Goal: Navigation & Orientation: Go to known website

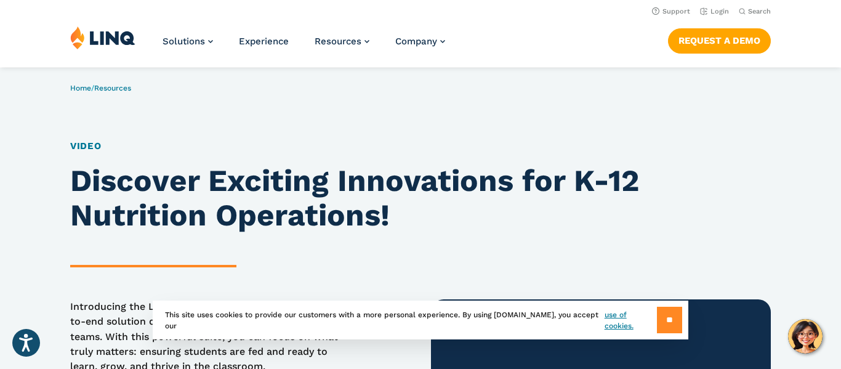
click at [667, 314] on input "**" at bounding box center [669, 319] width 25 height 26
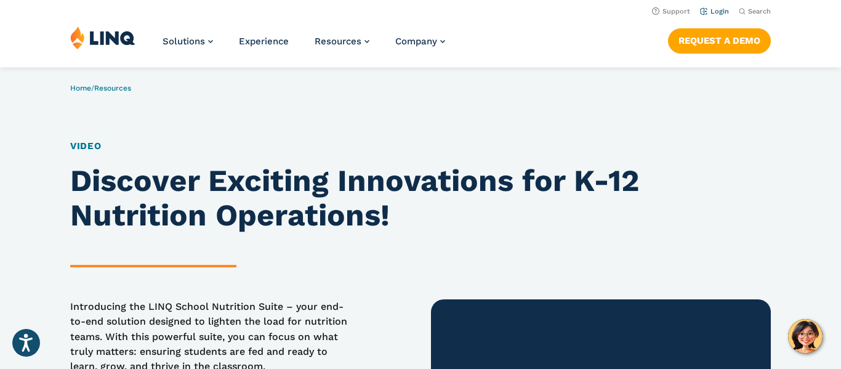
click at [715, 9] on link "Login" at bounding box center [714, 11] width 29 height 8
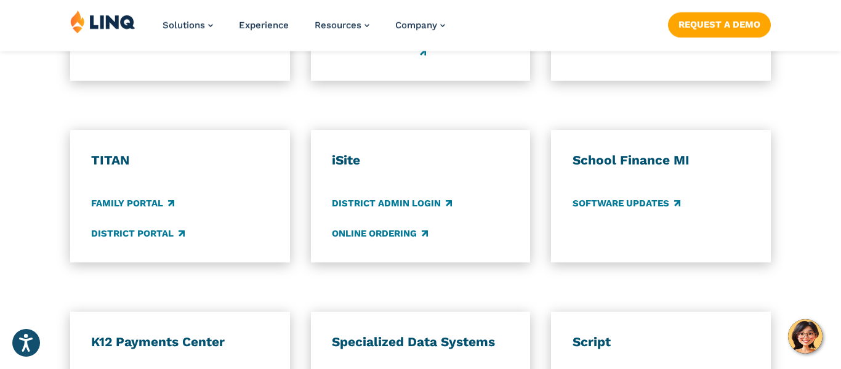
scroll to position [907, 0]
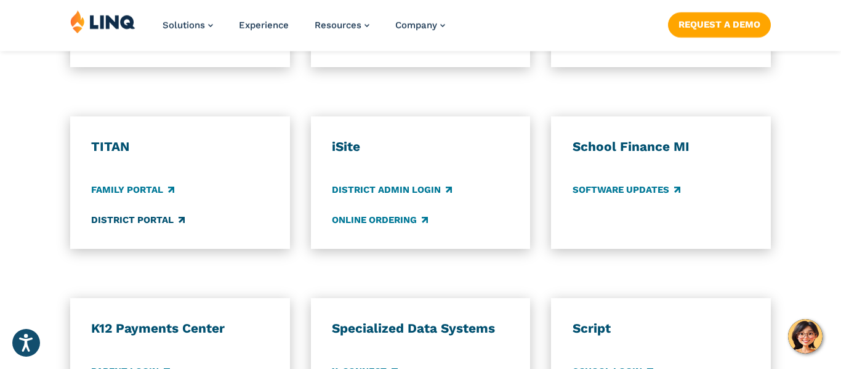
click at [132, 223] on link "District Portal" at bounding box center [138, 220] width 94 height 14
